Goal: Information Seeking & Learning: Learn about a topic

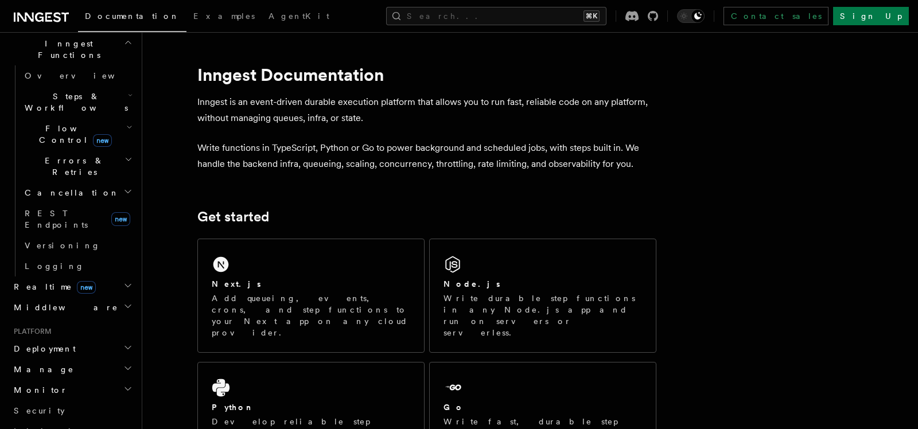
scroll to position [380, 0]
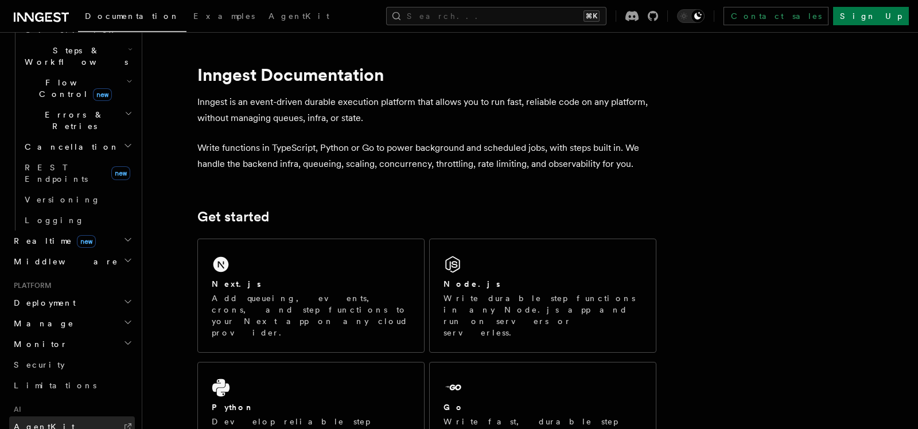
click at [38, 422] on span "AgentKit" at bounding box center [44, 426] width 61 height 9
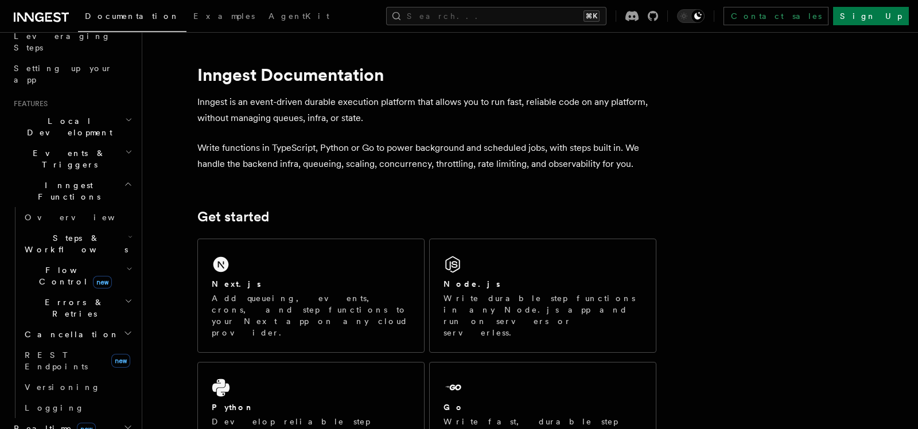
scroll to position [150, 0]
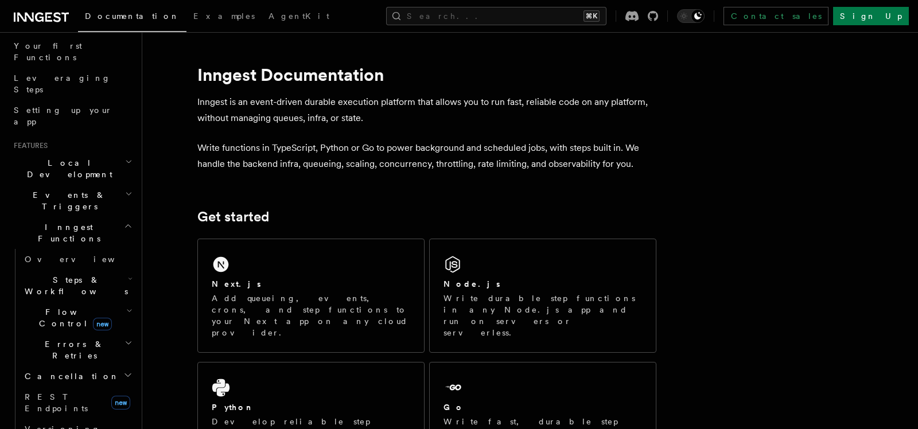
click at [107, 302] on h2 "Flow Control new" at bounding box center [77, 318] width 115 height 32
click at [95, 334] on h2 "Errors & Retries" at bounding box center [77, 350] width 115 height 32
click at [99, 334] on h2 "Errors & Retries" at bounding box center [77, 350] width 115 height 32
click at [83, 366] on h2 "Cancellation" at bounding box center [77, 376] width 115 height 21
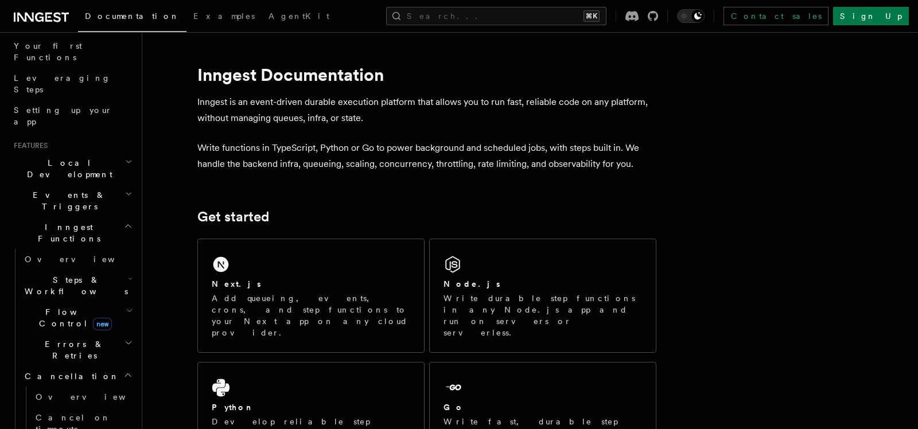
click at [83, 366] on h2 "Cancellation" at bounding box center [77, 376] width 115 height 21
click at [106, 270] on h2 "Steps & Workflows" at bounding box center [77, 286] width 115 height 32
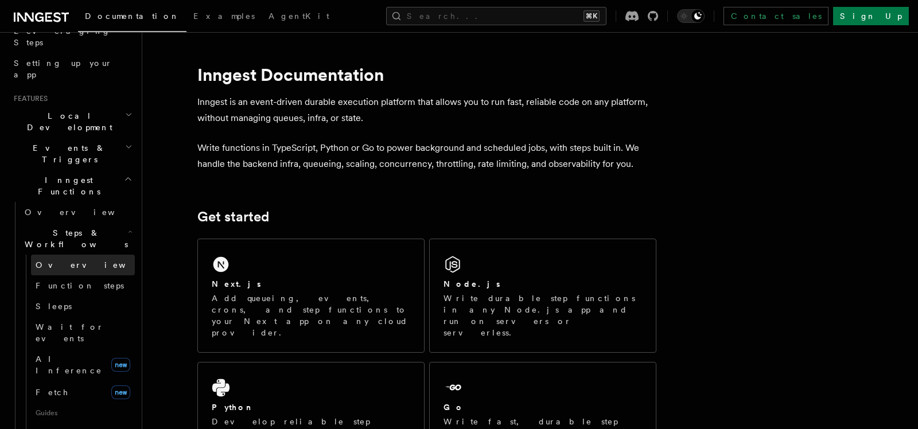
scroll to position [199, 0]
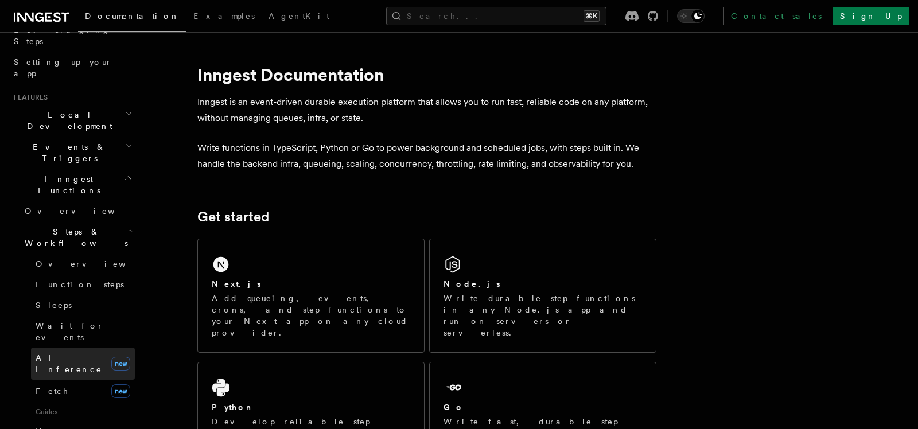
click at [75, 354] on span "AI Inference" at bounding box center [69, 364] width 67 height 21
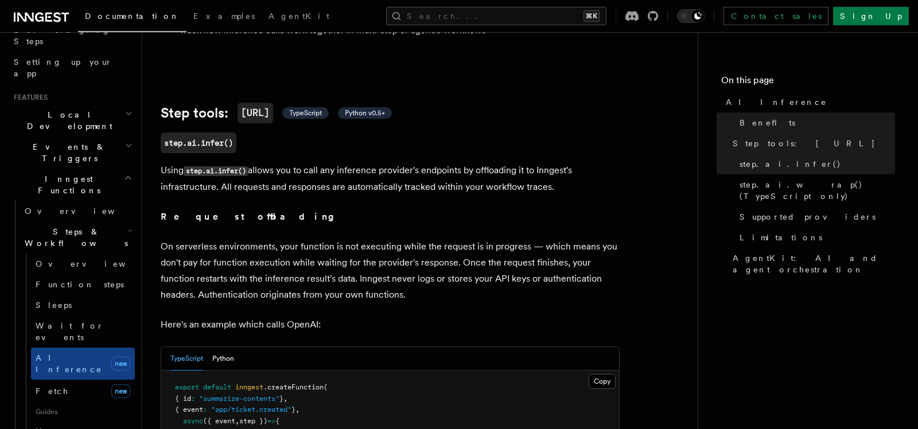
scroll to position [623, 0]
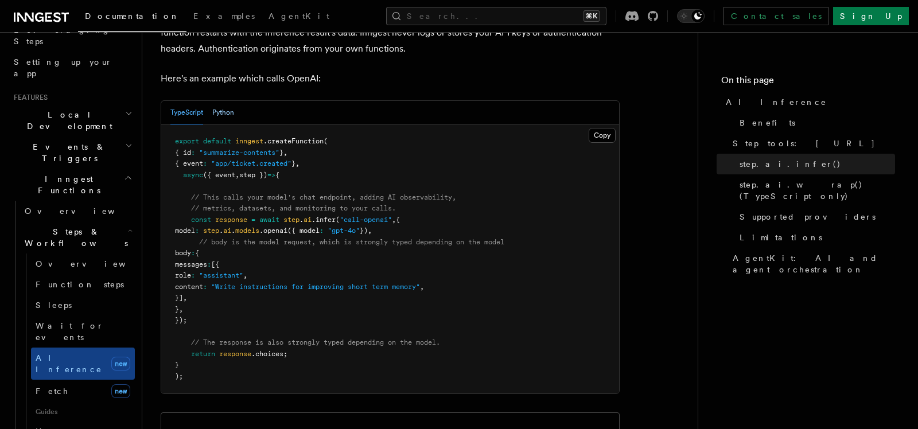
click at [218, 101] on button "Python" at bounding box center [223, 113] width 22 height 24
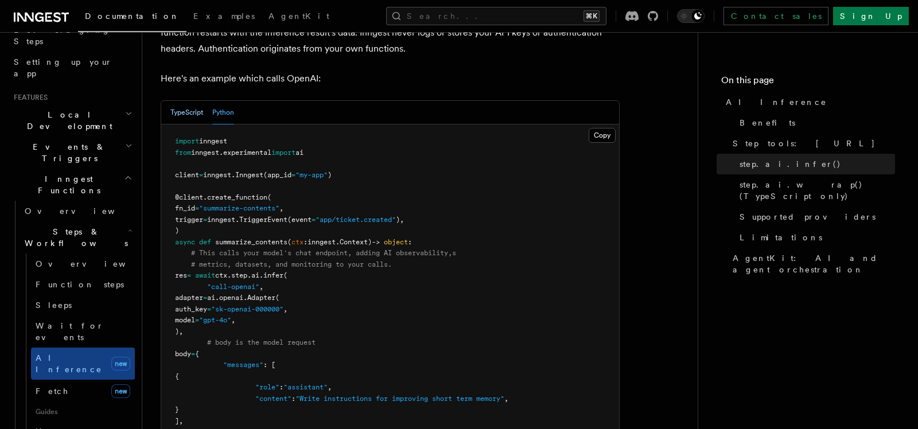
click at [187, 101] on button "TypeScript" at bounding box center [186, 113] width 33 height 24
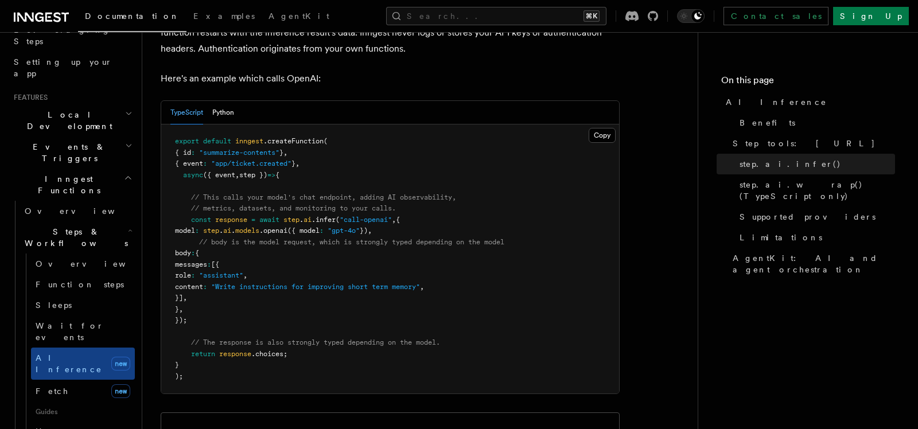
click at [323, 142] on pre "export default inngest .createFunction ( { id : "summarize-contents" } , { even…" at bounding box center [390, 259] width 458 height 269
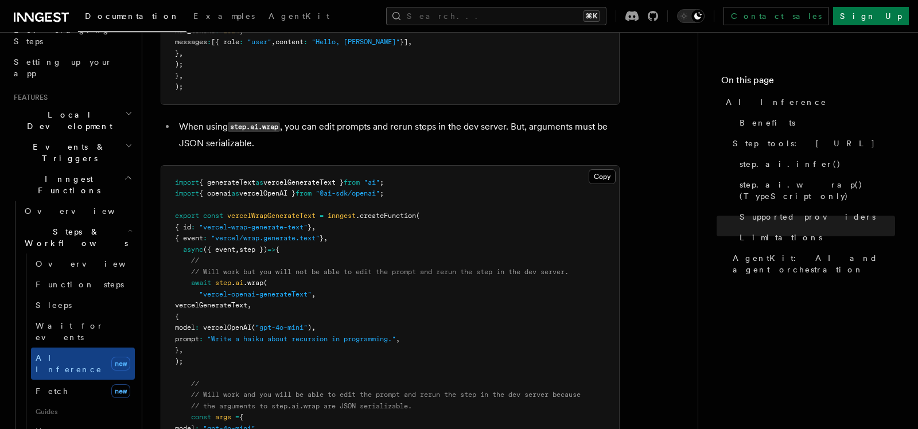
scroll to position [2169, 0]
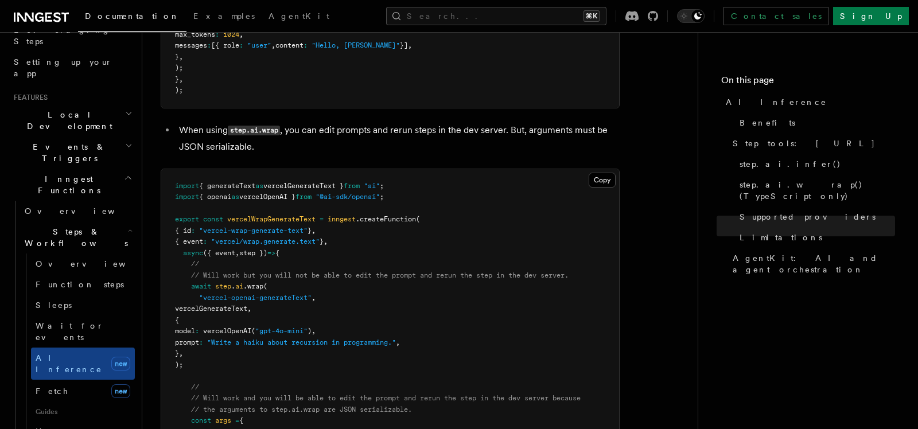
click at [223, 282] on span "step" at bounding box center [223, 286] width 16 height 8
click at [343, 197] on pre "import { generateText as vercelGenerateText } from "ai" ; import { openai as ve…" at bounding box center [390, 376] width 458 height 415
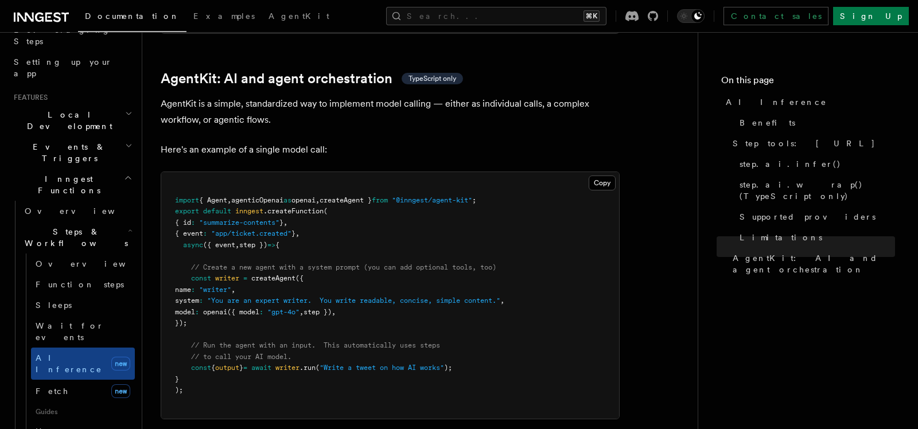
scroll to position [3374, 0]
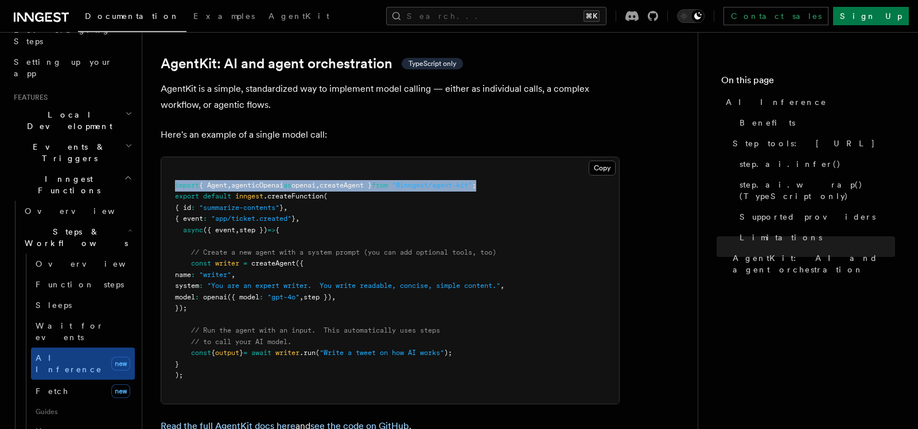
copy span "import { Agent , agenticOpenai as openai , createAgent } from "@inngest/agent-k…"
drag, startPoint x: 174, startPoint y: 126, endPoint x: 514, endPoint y: 131, distance: 340.4
click at [514, 157] on pre "import { Agent , agenticOpenai as openai , createAgent } from "@inngest/agent-k…" at bounding box center [390, 280] width 458 height 247
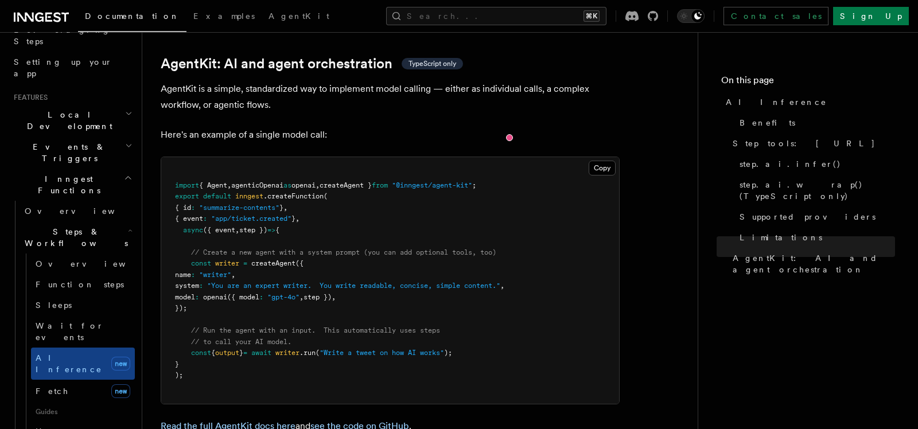
click at [338, 157] on pre "import { Agent , agenticOpenai as openai , createAgent } from "@inngest/agent-k…" at bounding box center [390, 280] width 458 height 247
copy code "// Create a new agent with a system prompt (you can add optional tools, too) co…"
drag, startPoint x: 190, startPoint y: 192, endPoint x: 230, endPoint y: 247, distance: 67.9
click at [230, 247] on pre "import { Agent , agenticOpenai as openai , createAgent } from "@inngest/agent-k…" at bounding box center [390, 280] width 458 height 247
click at [294, 265] on pre "import { Agent , agenticOpenai as openai , createAgent } from "@inngest/agent-k…" at bounding box center [390, 280] width 458 height 247
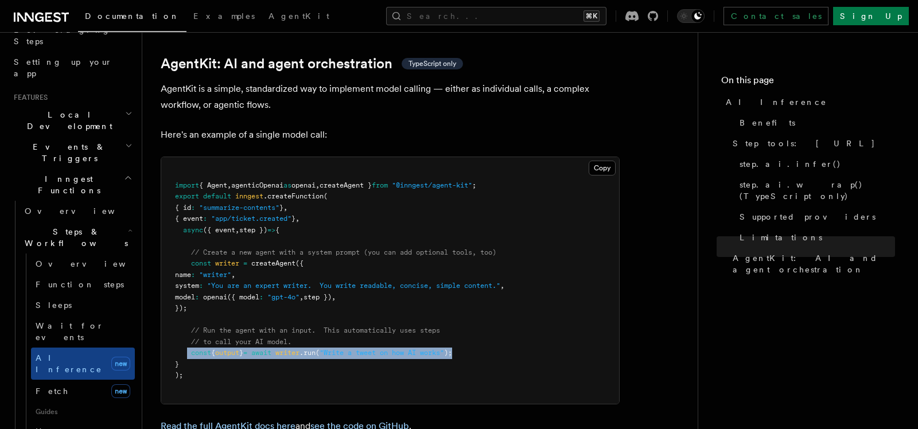
copy span "const { output } = await writer .run ( "Write a tweet on how AI works" );"
drag, startPoint x: 477, startPoint y: 296, endPoint x: 188, endPoint y: 298, distance: 289.3
click at [188, 298] on pre "import { Agent , agenticOpenai as openai , createAgent } from "@inngest/agent-k…" at bounding box center [390, 280] width 458 height 247
